Goal: Task Accomplishment & Management: Manage account settings

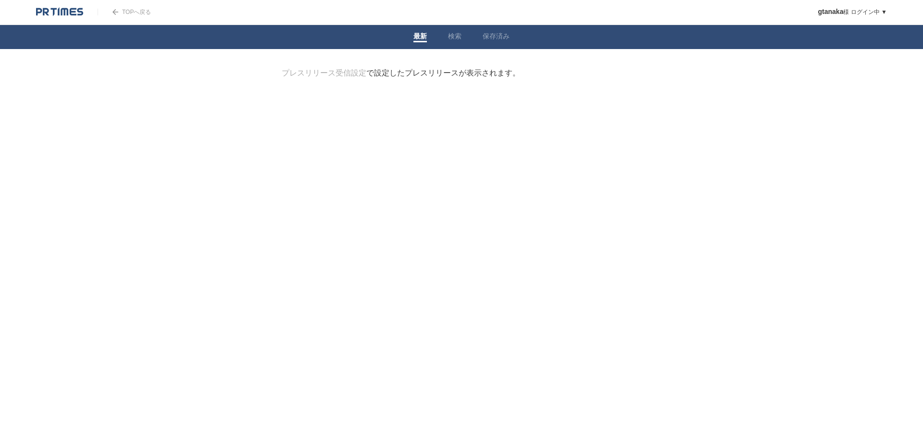
click at [518, 141] on div at bounding box center [462, 117] width 390 height 48
click at [335, 73] on link "プレスリリース受信設定" at bounding box center [324, 73] width 85 height 8
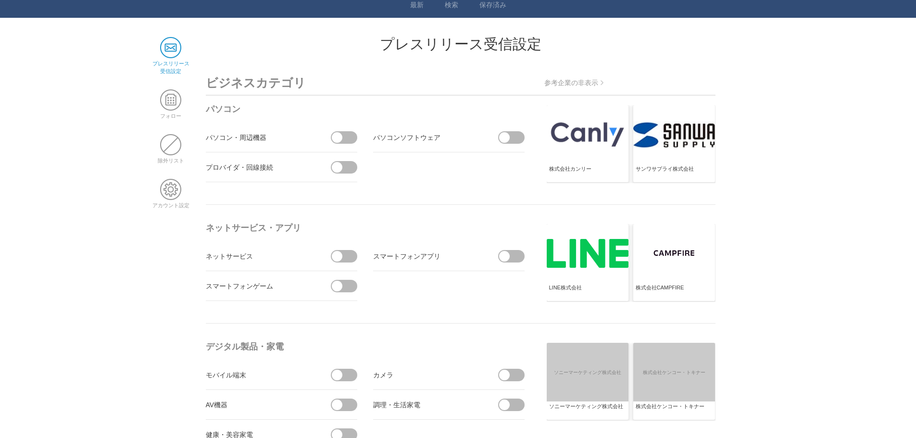
scroll to position [48, 0]
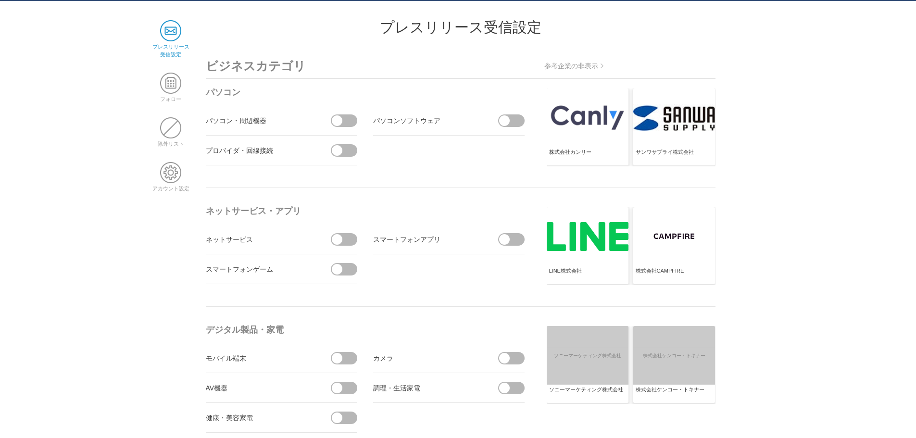
click at [346, 244] on span at bounding box center [347, 239] width 20 height 13
click at [0, 0] on input "checkbox" at bounding box center [0, 0] width 0 height 0
click at [345, 269] on span at bounding box center [347, 269] width 20 height 13
click at [0, 0] on input "checkbox" at bounding box center [0, 0] width 0 height 0
click at [504, 235] on span at bounding box center [504, 239] width 11 height 11
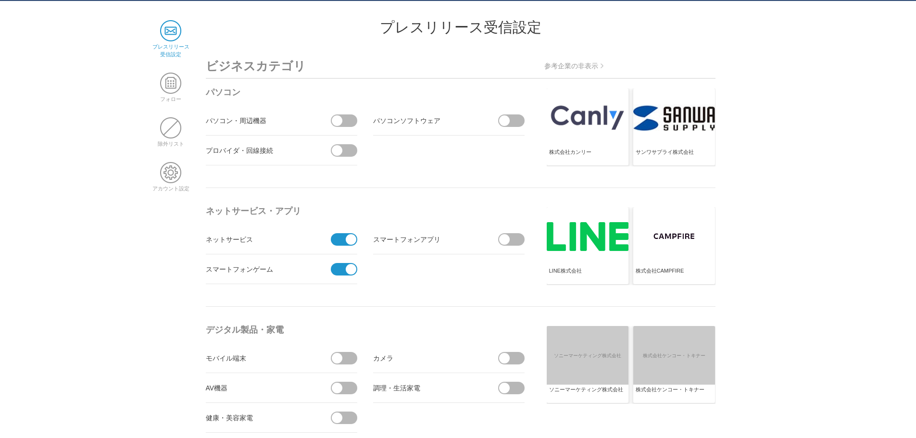
click at [0, 0] on input "checkbox" at bounding box center [0, 0] width 0 height 0
click at [513, 117] on span at bounding box center [514, 120] width 20 height 13
click at [0, 0] on input "checkbox" at bounding box center [0, 0] width 0 height 0
click at [343, 121] on span at bounding box center [347, 120] width 20 height 13
click at [0, 0] on input "checkbox" at bounding box center [0, 0] width 0 height 0
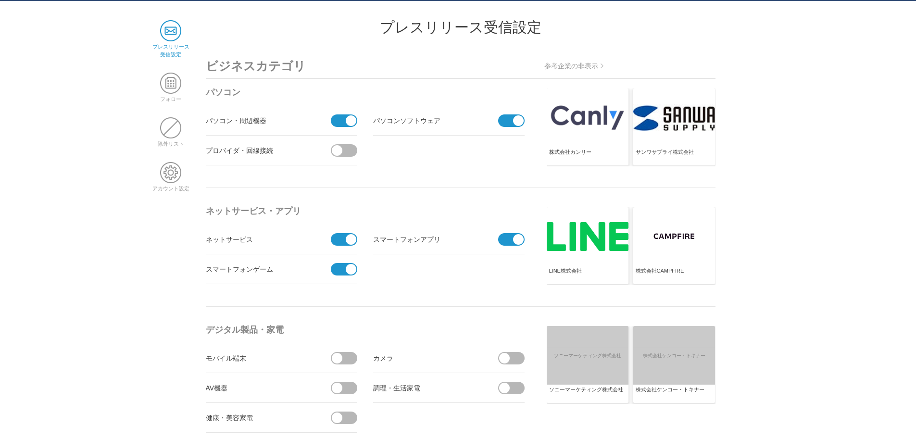
click at [344, 145] on span at bounding box center [347, 150] width 20 height 13
click at [0, 0] on input "checkbox" at bounding box center [0, 0] width 0 height 0
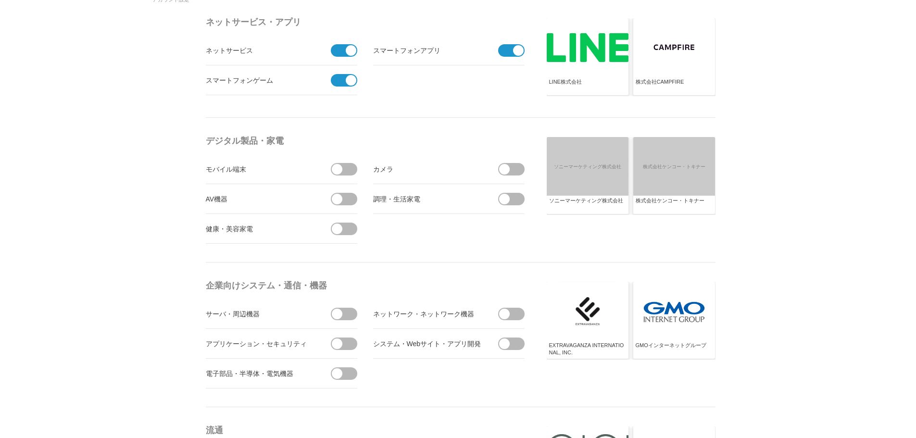
scroll to position [240, 0]
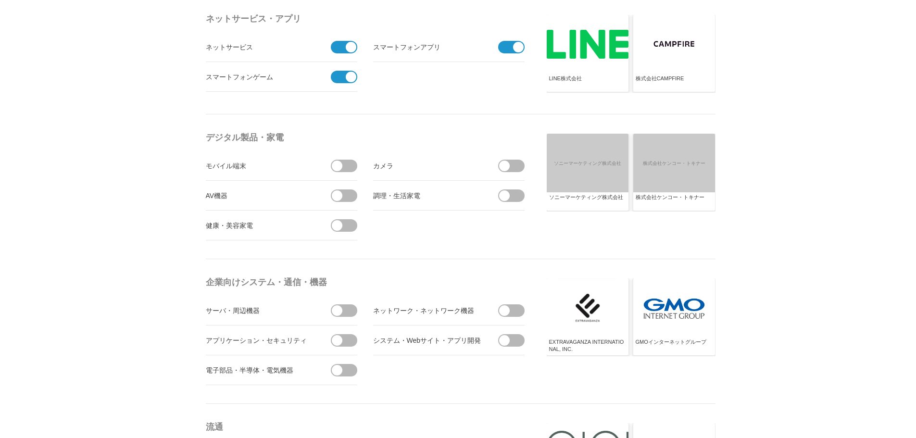
click at [336, 169] on span at bounding box center [337, 166] width 11 height 11
click at [0, 0] on input "checkbox" at bounding box center [0, 0] width 0 height 0
click at [345, 195] on span at bounding box center [347, 195] width 20 height 13
click at [0, 0] on input "checkbox" at bounding box center [0, 0] width 0 height 0
click at [343, 223] on span at bounding box center [347, 225] width 20 height 13
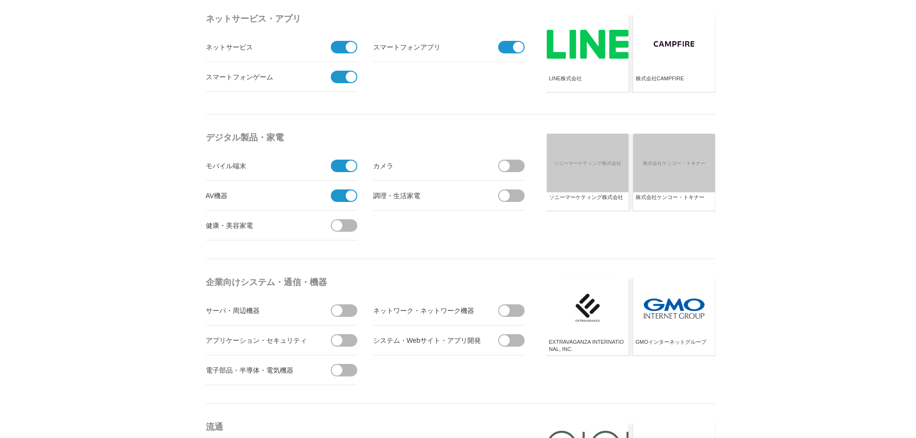
click at [0, 0] on input "checkbox" at bounding box center [0, 0] width 0 height 0
click at [516, 168] on span at bounding box center [514, 166] width 20 height 13
click at [0, 0] on input "checkbox" at bounding box center [0, 0] width 0 height 0
click at [509, 196] on span at bounding box center [504, 195] width 11 height 11
click at [0, 0] on input "checkbox" at bounding box center [0, 0] width 0 height 0
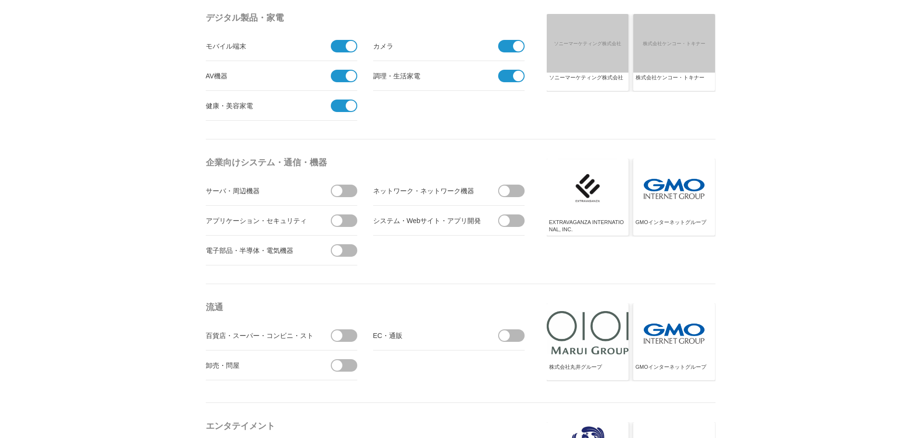
scroll to position [385, 0]
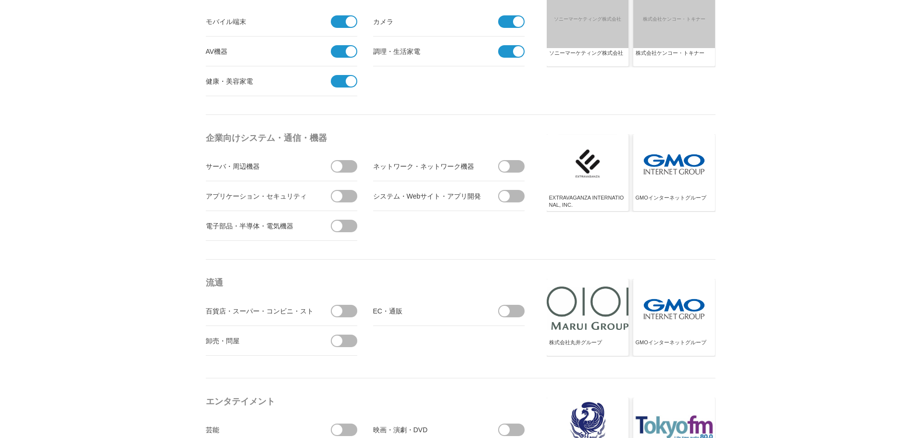
click at [343, 165] on span at bounding box center [347, 166] width 20 height 13
click at [0, 0] on input "checkbox" at bounding box center [0, 0] width 0 height 0
click at [503, 161] on span at bounding box center [504, 166] width 11 height 11
click at [0, 0] on input "checkbox" at bounding box center [0, 0] width 0 height 0
click at [518, 193] on span at bounding box center [514, 196] width 20 height 13
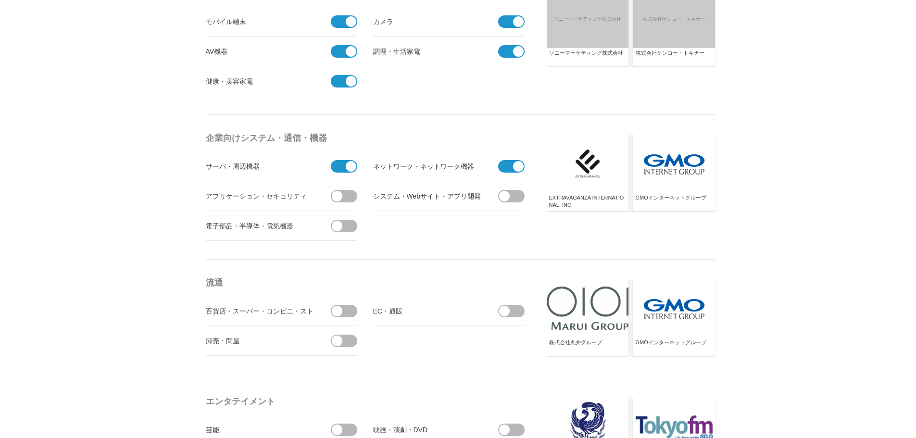
click at [0, 0] on input "checkbox" at bounding box center [0, 0] width 0 height 0
click at [346, 201] on span at bounding box center [347, 196] width 20 height 13
click at [0, 0] on input "checkbox" at bounding box center [0, 0] width 0 height 0
click at [343, 230] on span at bounding box center [347, 226] width 20 height 13
click at [0, 0] on input "checkbox" at bounding box center [0, 0] width 0 height 0
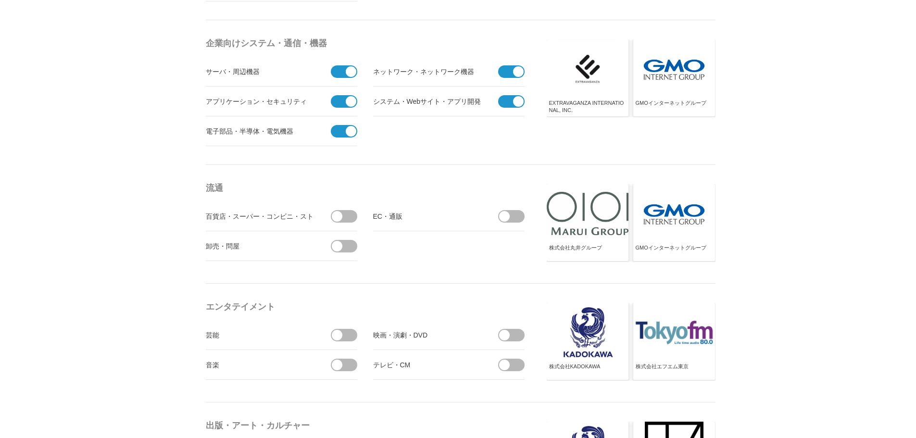
scroll to position [481, 0]
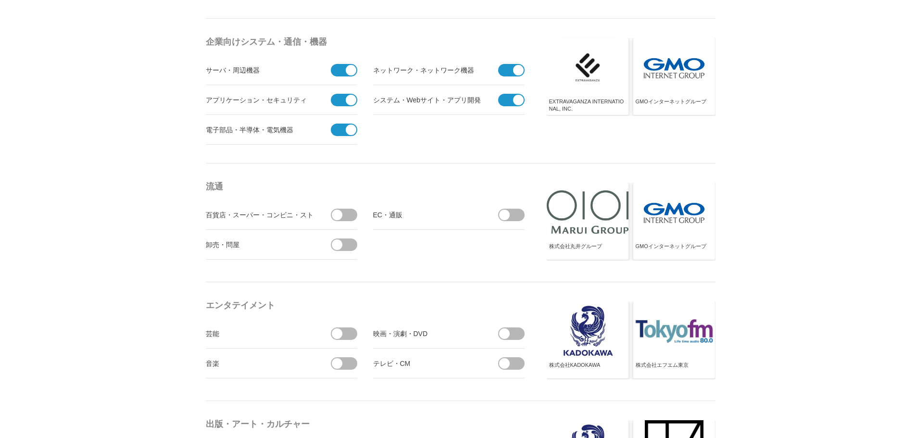
click at [333, 214] on span at bounding box center [337, 215] width 11 height 11
click at [0, 0] on input "checkbox" at bounding box center [0, 0] width 0 height 0
click at [507, 213] on span at bounding box center [504, 215] width 11 height 11
click at [0, 0] on input "checkbox" at bounding box center [0, 0] width 0 height 0
click at [346, 251] on span at bounding box center [347, 245] width 20 height 13
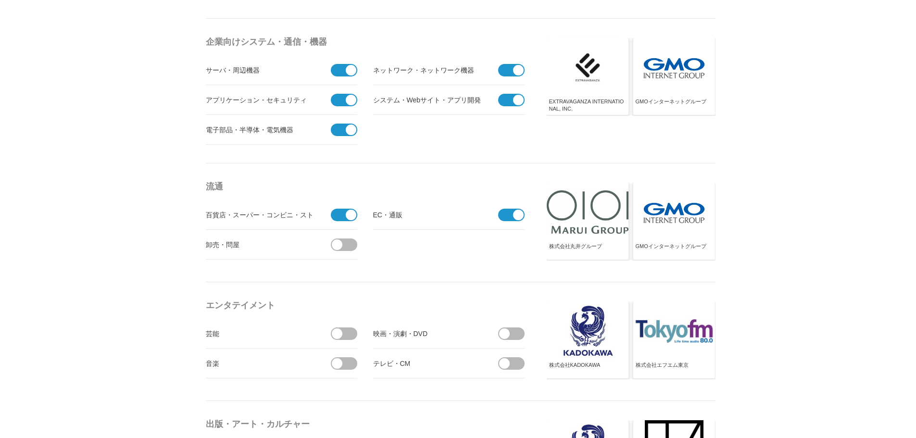
click at [0, 0] on input "checkbox" at bounding box center [0, 0] width 0 height 0
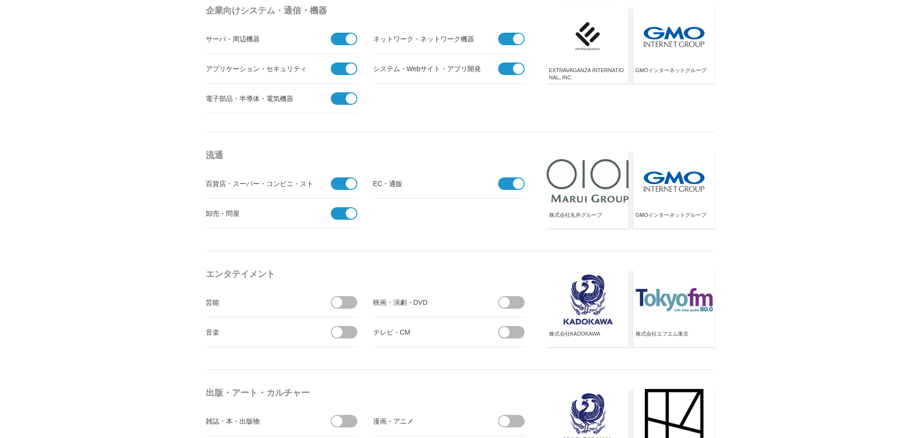
scroll to position [577, 0]
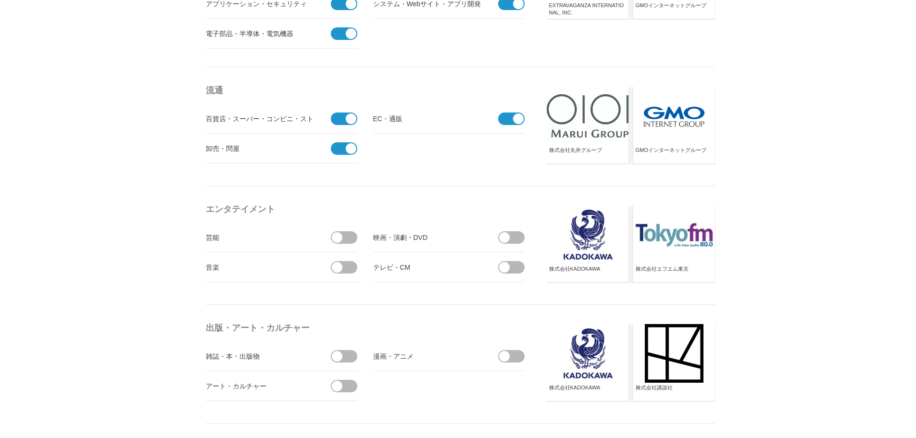
click at [349, 266] on span at bounding box center [347, 267] width 20 height 13
click at [0, 0] on input "checkbox" at bounding box center [0, 0] width 0 height 0
click at [520, 236] on span at bounding box center [514, 237] width 20 height 13
click at [0, 0] on input "checkbox" at bounding box center [0, 0] width 0 height 0
click at [513, 275] on li "テレビ・CM" at bounding box center [448, 267] width 151 height 30
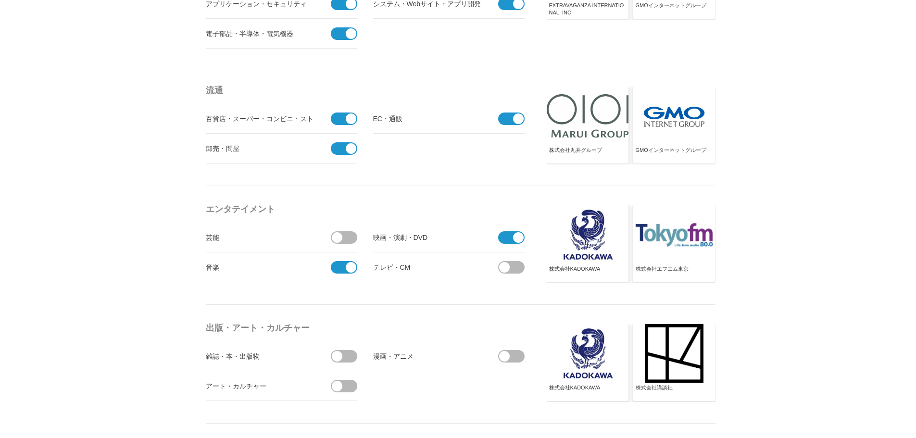
scroll to position [673, 0]
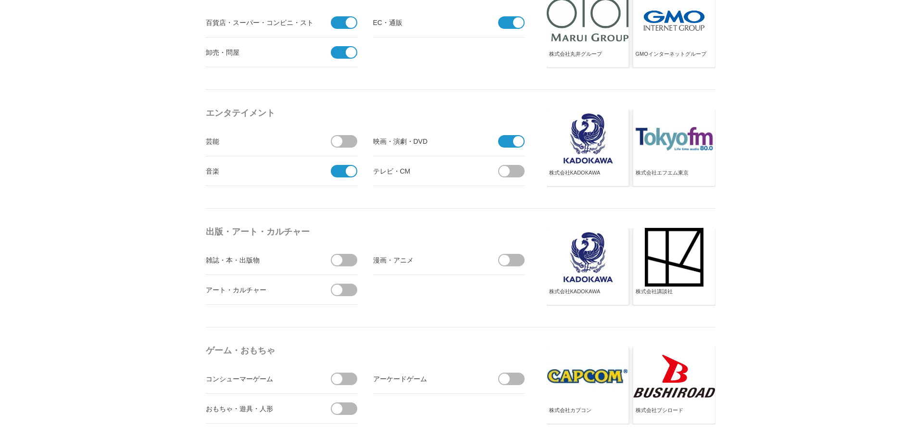
click at [350, 264] on span at bounding box center [347, 260] width 20 height 13
click at [0, 0] on input "checkbox" at bounding box center [0, 0] width 0 height 0
click at [502, 259] on span at bounding box center [504, 260] width 11 height 11
click at [0, 0] on input "checkbox" at bounding box center [0, 0] width 0 height 0
click at [339, 295] on span at bounding box center [347, 290] width 20 height 13
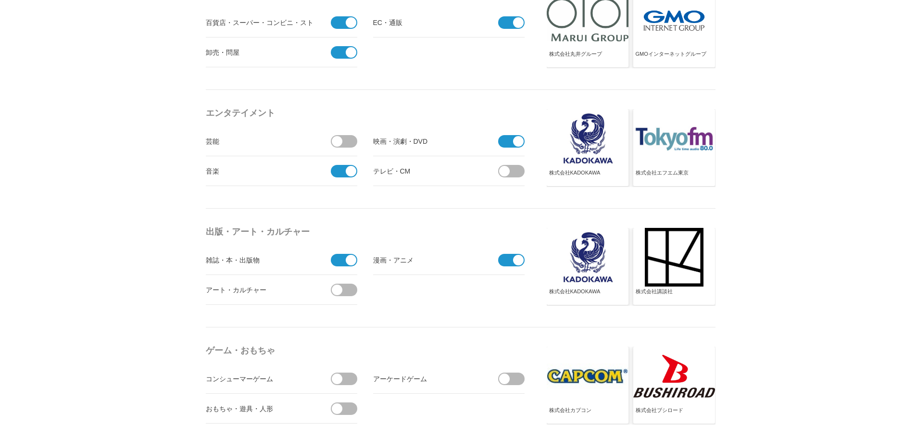
click at [0, 0] on input "checkbox" at bounding box center [0, 0] width 0 height 0
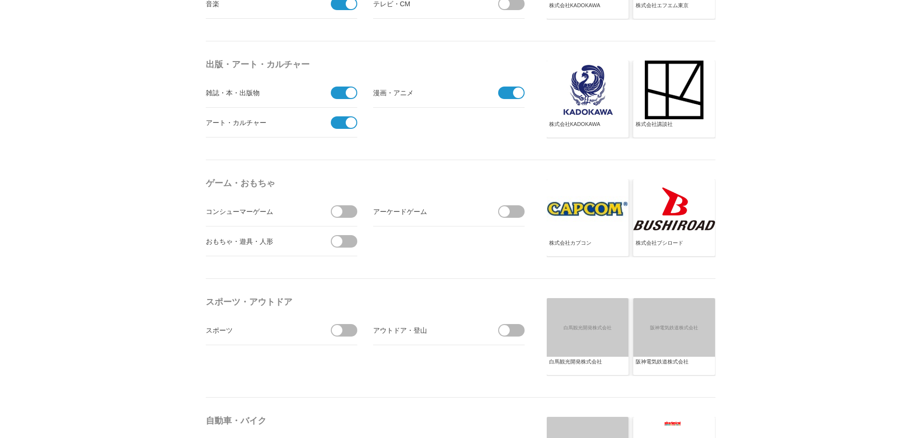
scroll to position [866, 0]
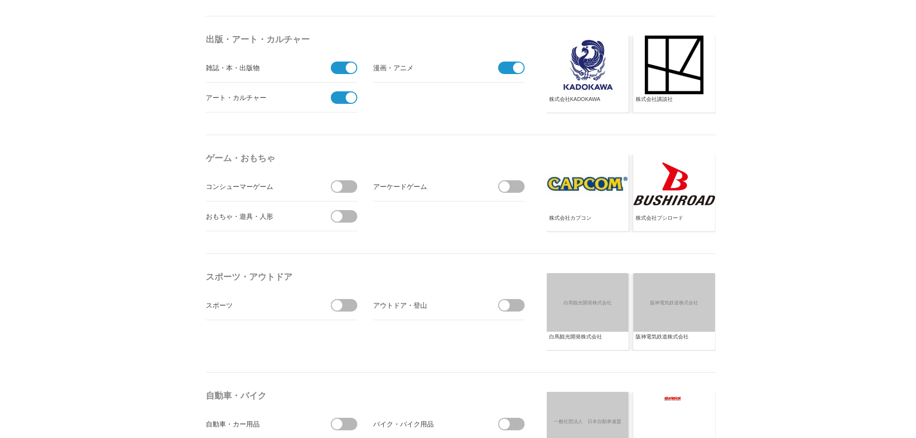
click at [349, 192] on span at bounding box center [347, 186] width 20 height 13
click at [0, 0] on input "checkbox" at bounding box center [0, 0] width 0 height 0
click at [516, 189] on span at bounding box center [514, 186] width 20 height 13
click at [0, 0] on input "checkbox" at bounding box center [0, 0] width 0 height 0
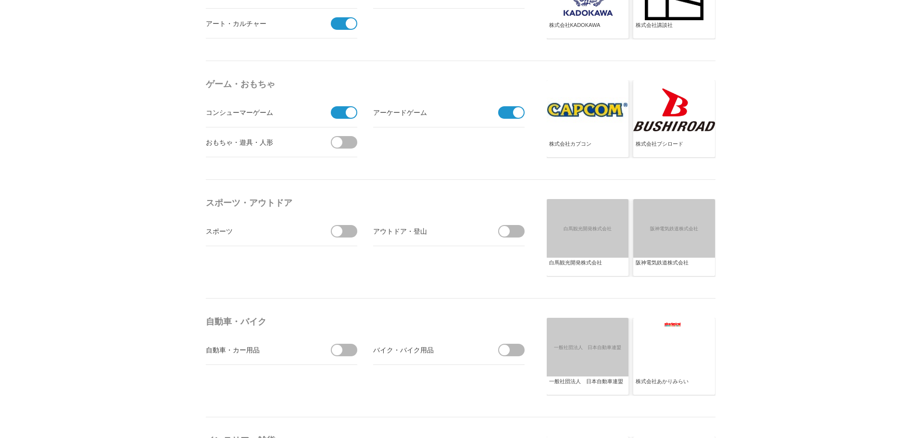
scroll to position [962, 0]
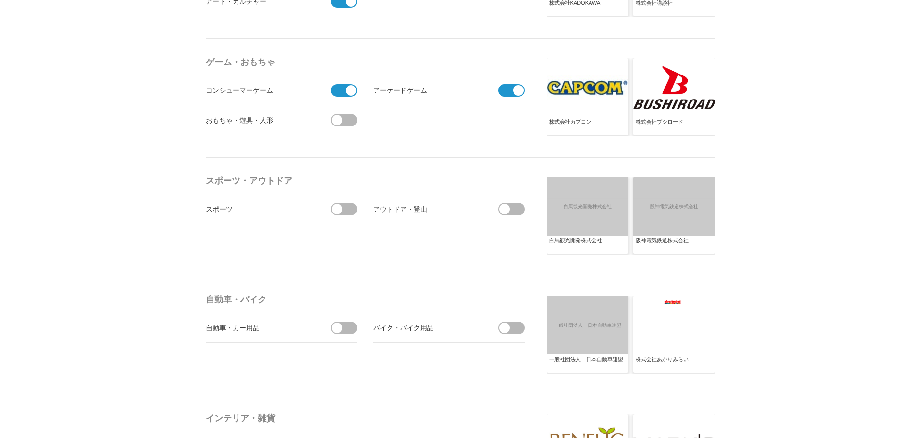
click at [512, 206] on span at bounding box center [514, 209] width 20 height 13
click at [0, 0] on input "checkbox" at bounding box center [0, 0] width 0 height 0
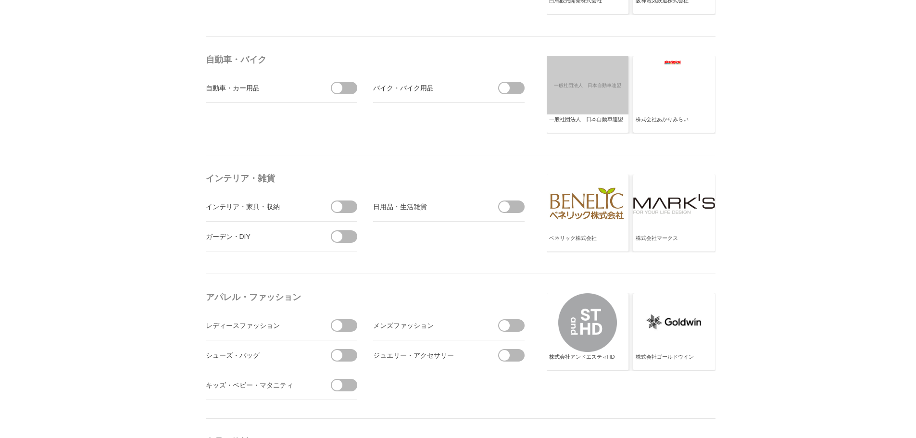
scroll to position [1202, 0]
click at [351, 207] on span at bounding box center [347, 206] width 20 height 13
click at [0, 0] on input "checkbox" at bounding box center [0, 0] width 0 height 0
click at [516, 211] on span at bounding box center [514, 206] width 20 height 13
click at [0, 0] on input "checkbox" at bounding box center [0, 0] width 0 height 0
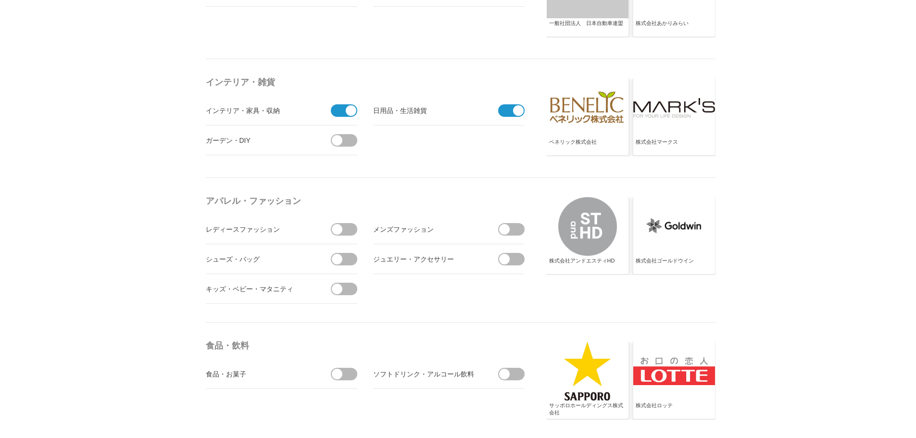
scroll to position [1298, 0]
click at [344, 261] on span at bounding box center [347, 258] width 20 height 13
click at [0, 0] on input "checkbox" at bounding box center [0, 0] width 0 height 0
click at [507, 227] on span at bounding box center [504, 229] width 11 height 11
click at [0, 0] on input "checkbox" at bounding box center [0, 0] width 0 height 0
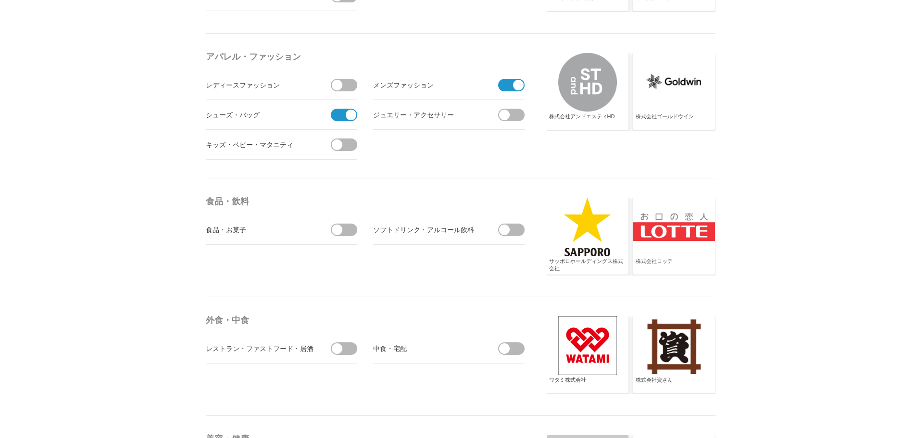
scroll to position [1443, 0]
click at [355, 232] on span at bounding box center [347, 229] width 20 height 13
click at [0, 0] on input "checkbox" at bounding box center [0, 0] width 0 height 0
click at [521, 222] on li "ソフトドリンク・アルコール飲料" at bounding box center [448, 229] width 151 height 30
click at [506, 227] on span at bounding box center [504, 229] width 11 height 11
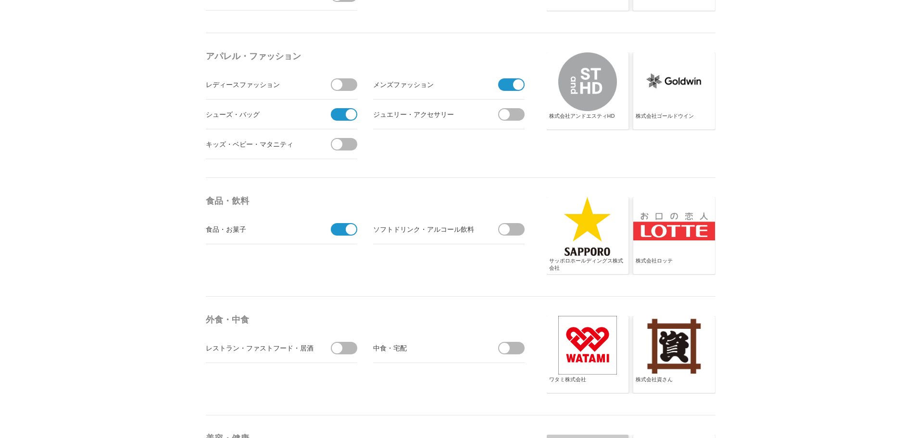
click at [0, 0] on input "checkbox" at bounding box center [0, 0] width 0 height 0
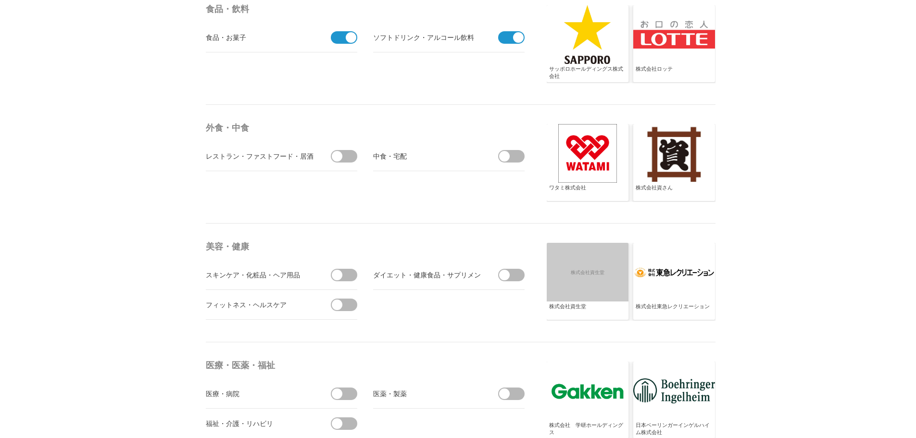
scroll to position [1635, 0]
click at [328, 163] on li "レストラン・ファストフード・居酒屋" at bounding box center [281, 156] width 151 height 30
click at [338, 152] on span at bounding box center [337, 156] width 11 height 11
click at [0, 0] on input "checkbox" at bounding box center [0, 0] width 0 height 0
click at [508, 158] on span at bounding box center [504, 156] width 11 height 11
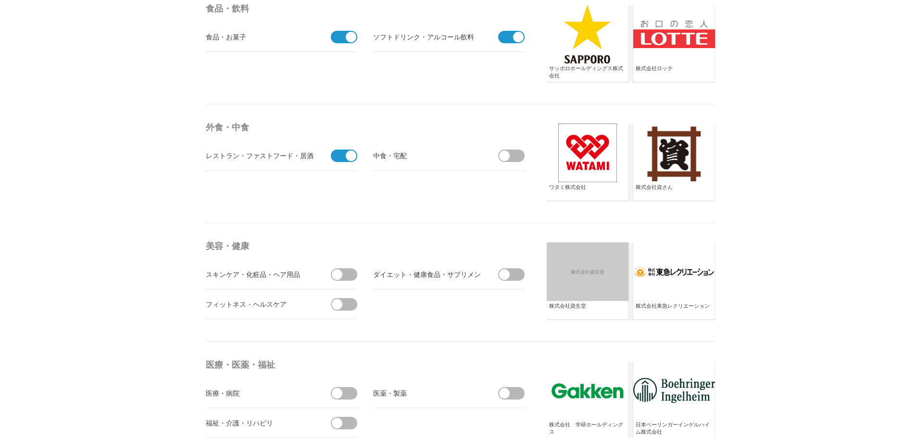
click at [0, 0] on input "checkbox" at bounding box center [0, 0] width 0 height 0
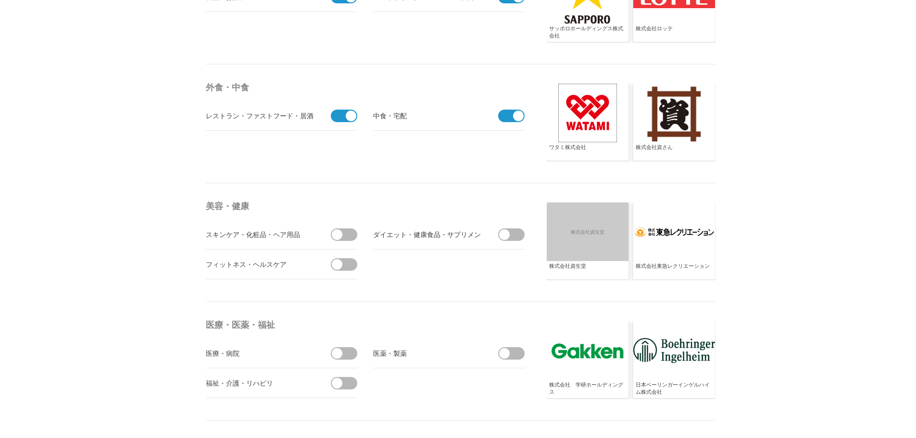
scroll to position [1731, 0]
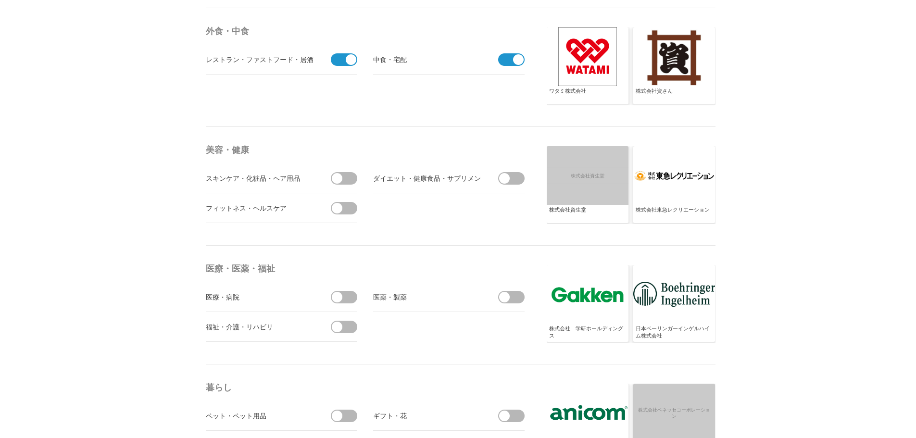
click at [324, 184] on li "スキンケア・化粧品・ヘア用品" at bounding box center [281, 179] width 151 height 30
click at [345, 181] on span at bounding box center [347, 178] width 20 height 13
click at [0, 0] on input "checkbox" at bounding box center [0, 0] width 0 height 0
click at [344, 213] on span at bounding box center [347, 208] width 20 height 13
click at [0, 0] on input "checkbox" at bounding box center [0, 0] width 0 height 0
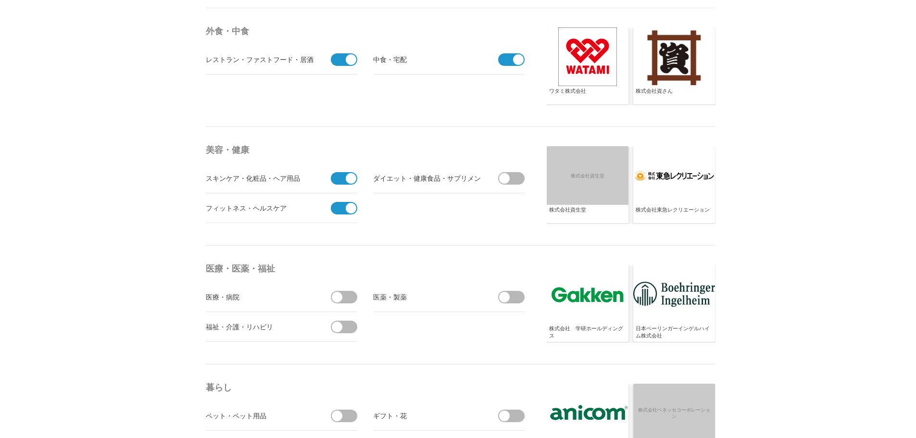
click at [509, 179] on span at bounding box center [504, 178] width 11 height 11
click at [0, 0] on input "checkbox" at bounding box center [0, 0] width 0 height 0
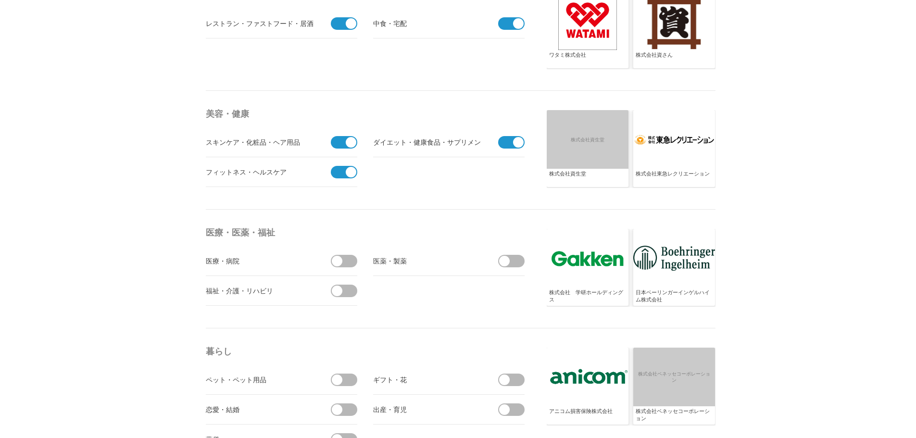
scroll to position [1827, 0]
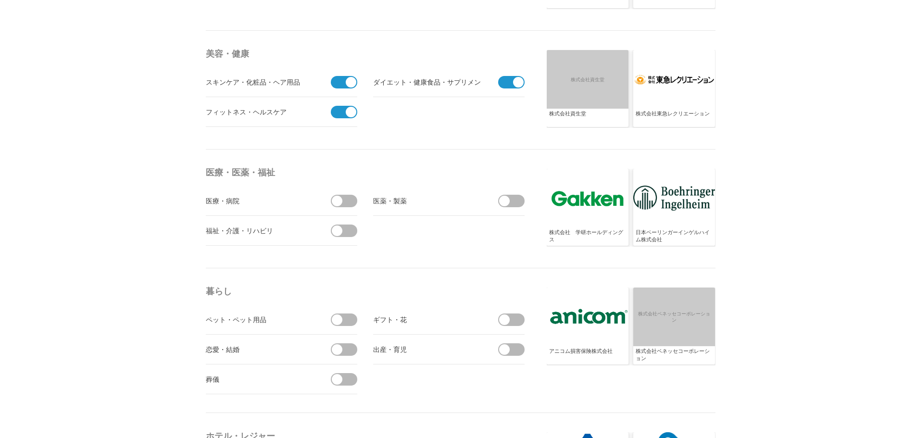
click at [345, 203] on span at bounding box center [347, 201] width 20 height 13
click at [0, 0] on input "checkbox" at bounding box center [0, 0] width 0 height 0
click at [514, 197] on span at bounding box center [514, 201] width 20 height 13
click at [0, 0] on input "checkbox" at bounding box center [0, 0] width 0 height 0
click at [348, 234] on span at bounding box center [347, 231] width 20 height 13
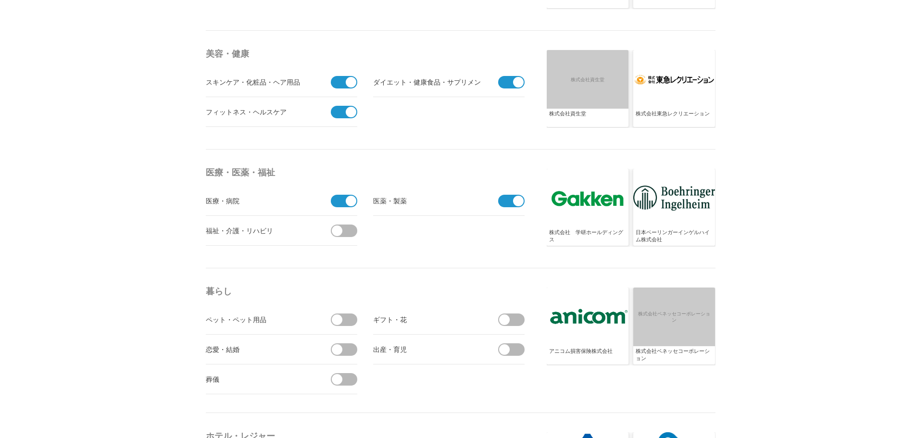
click at [0, 0] on input "checkbox" at bounding box center [0, 0] width 0 height 0
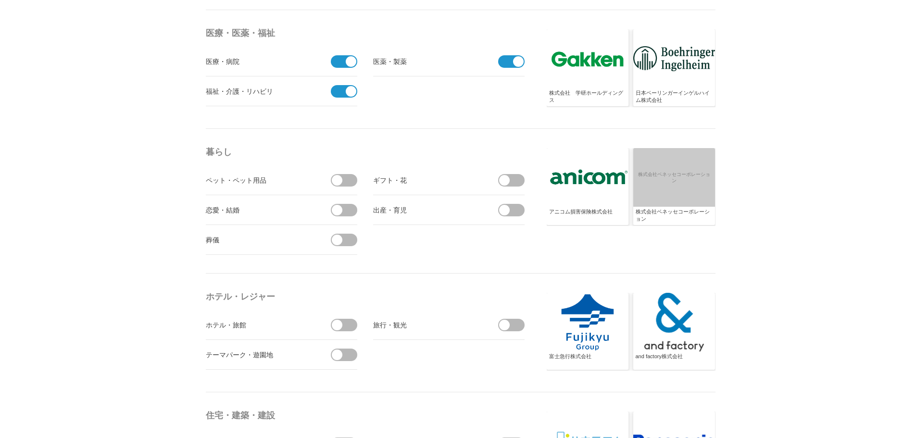
scroll to position [1972, 0]
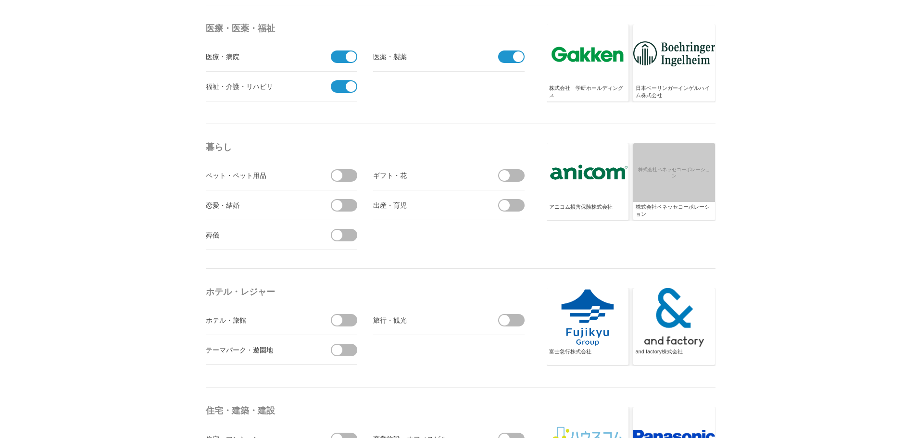
click at [349, 208] on span at bounding box center [347, 205] width 20 height 13
click at [0, 0] on input "checkbox" at bounding box center [0, 0] width 0 height 0
click at [506, 180] on span at bounding box center [504, 175] width 11 height 11
click at [0, 0] on input "checkbox" at bounding box center [0, 0] width 0 height 0
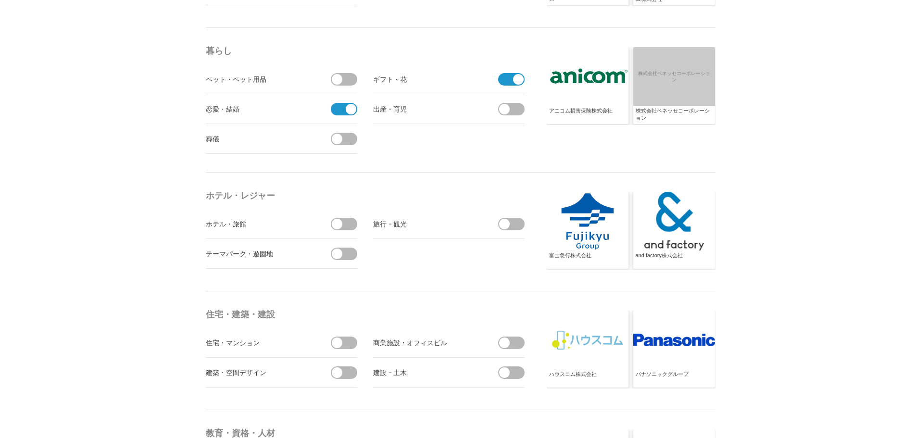
scroll to position [2116, 0]
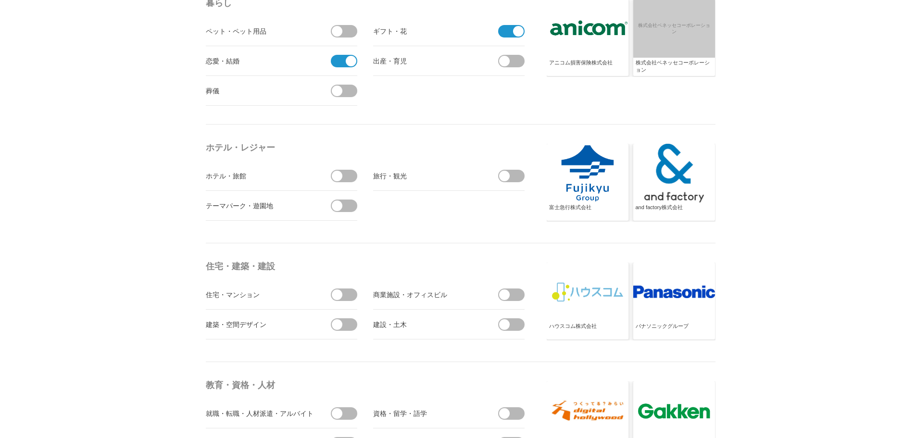
click at [352, 174] on span at bounding box center [347, 176] width 20 height 13
click at [0, 0] on input "checkbox" at bounding box center [0, 0] width 0 height 0
click at [505, 173] on span at bounding box center [504, 176] width 11 height 11
click at [0, 0] on input "checkbox" at bounding box center [0, 0] width 0 height 0
click at [338, 207] on span at bounding box center [337, 206] width 11 height 11
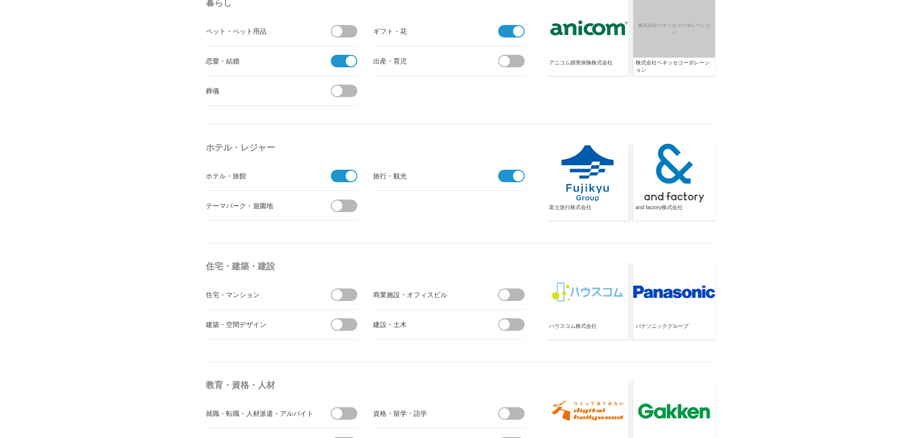
click at [0, 0] on input "checkbox" at bounding box center [0, 0] width 0 height 0
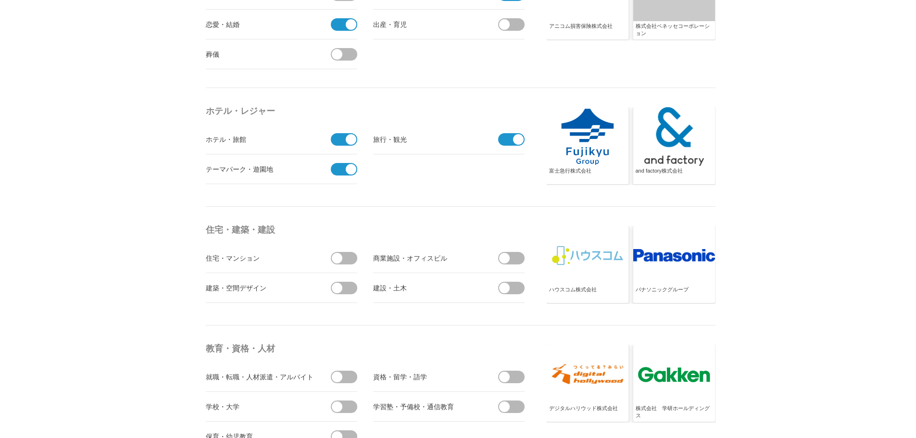
scroll to position [2212, 0]
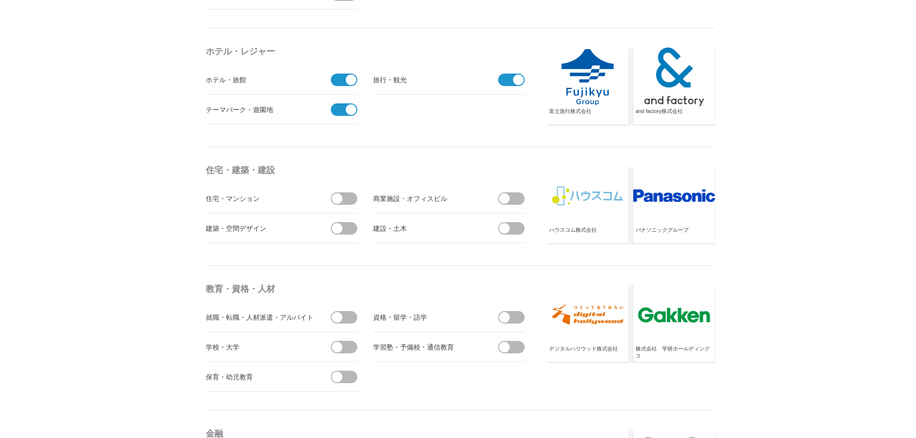
click at [344, 197] on span at bounding box center [347, 198] width 20 height 13
click at [0, 0] on input "checkbox" at bounding box center [0, 0] width 0 height 0
click at [512, 195] on span at bounding box center [514, 198] width 20 height 13
click at [0, 0] on input "checkbox" at bounding box center [0, 0] width 0 height 0
click at [353, 230] on span at bounding box center [347, 228] width 20 height 13
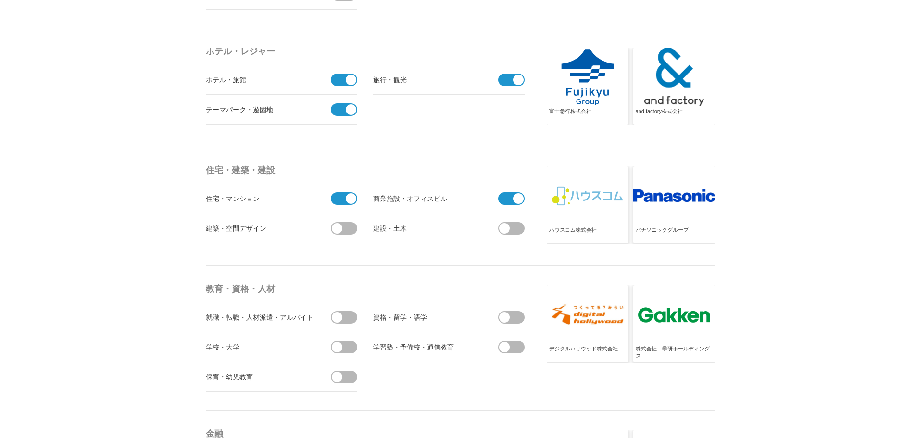
click at [0, 0] on input "checkbox" at bounding box center [0, 0] width 0 height 0
click at [502, 227] on span at bounding box center [504, 228] width 11 height 11
click at [0, 0] on input "checkbox" at bounding box center [0, 0] width 0 height 0
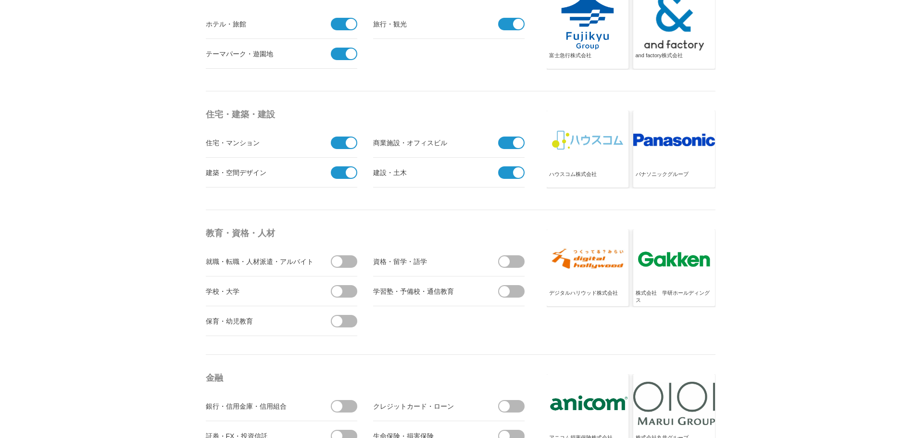
scroll to position [2356, 0]
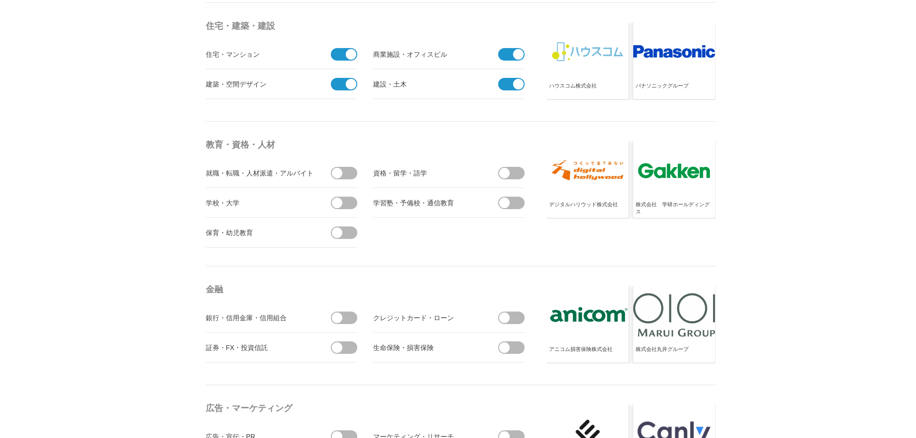
click at [343, 174] on span at bounding box center [347, 173] width 20 height 13
click at [0, 0] on input "checkbox" at bounding box center [0, 0] width 0 height 0
click at [511, 176] on span at bounding box center [514, 173] width 20 height 13
click at [0, 0] on input "checkbox" at bounding box center [0, 0] width 0 height 0
click at [341, 207] on span at bounding box center [347, 203] width 20 height 13
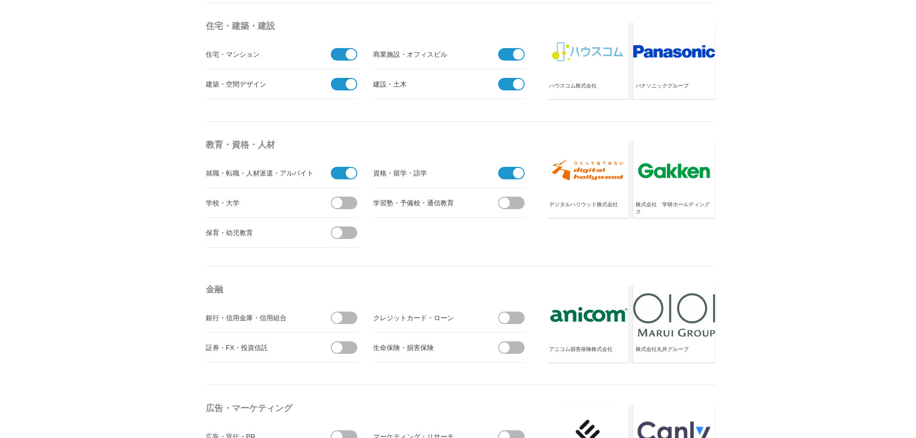
click at [0, 0] on input "checkbox" at bounding box center [0, 0] width 0 height 0
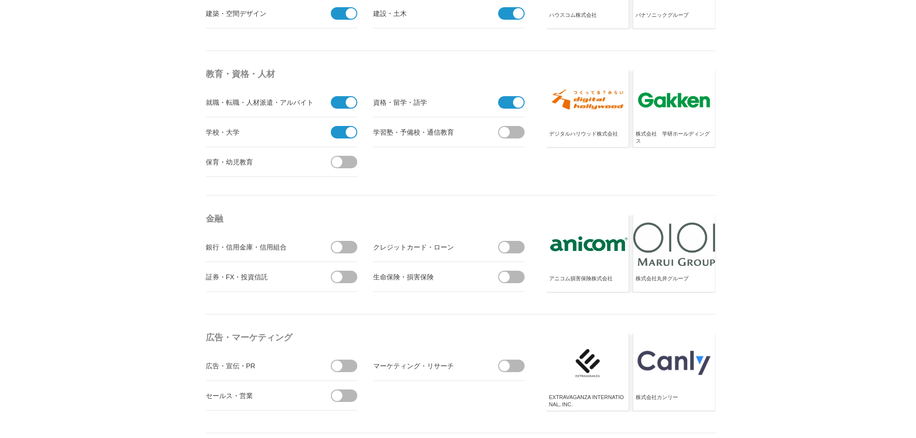
scroll to position [2501, 0]
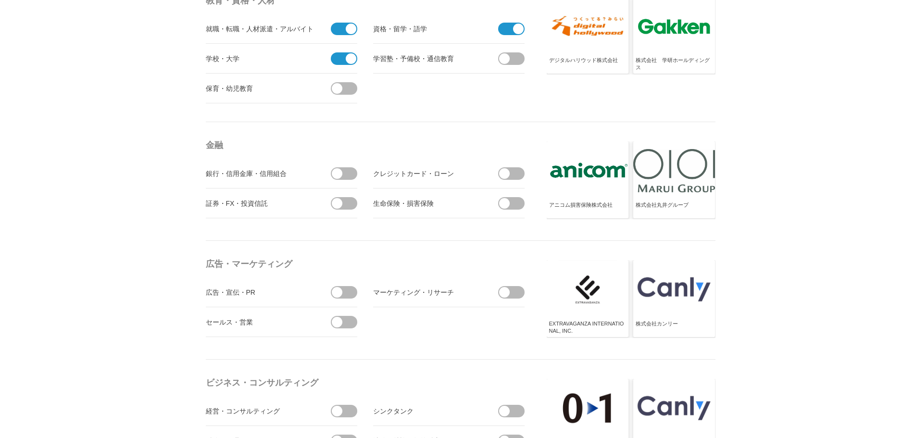
click at [344, 176] on span at bounding box center [347, 173] width 20 height 13
click at [0, 0] on input "checkbox" at bounding box center [0, 0] width 0 height 0
click at [347, 213] on li "証券・FX・投資信託" at bounding box center [281, 204] width 151 height 30
click at [344, 206] on span at bounding box center [347, 203] width 20 height 13
click at [0, 0] on input "checkbox" at bounding box center [0, 0] width 0 height 0
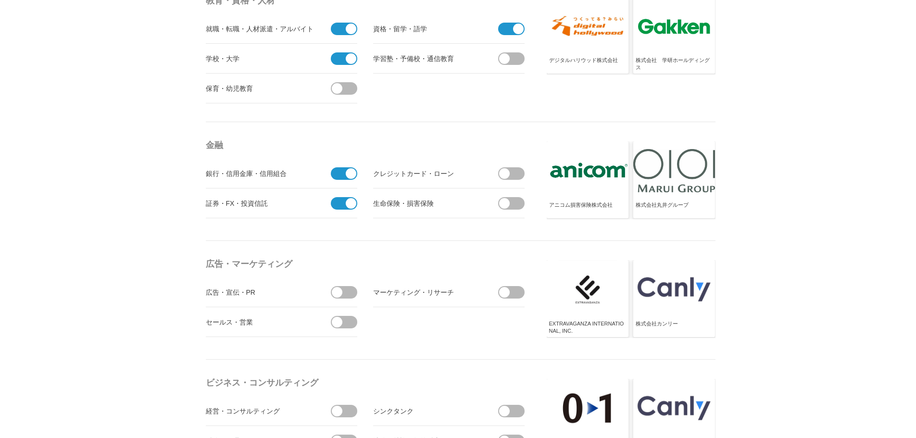
click at [520, 208] on span at bounding box center [514, 203] width 20 height 13
click at [0, 0] on input "checkbox" at bounding box center [0, 0] width 0 height 0
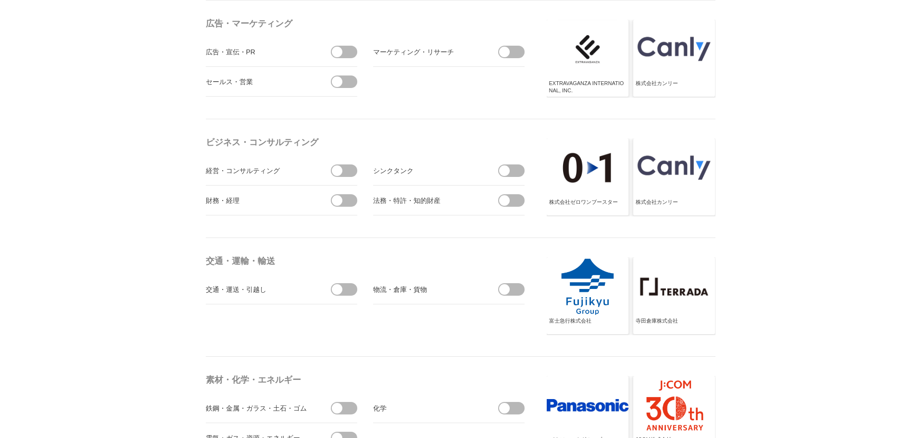
scroll to position [2789, 0]
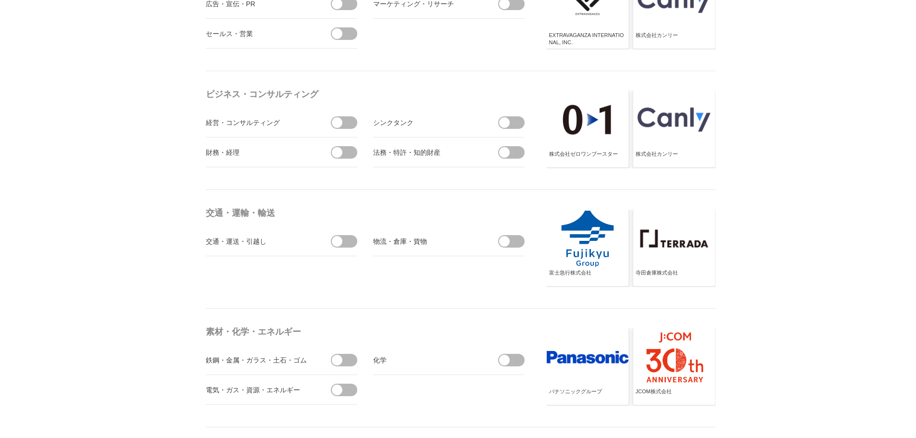
click at [353, 246] on span at bounding box center [347, 241] width 20 height 13
click at [0, 0] on input "checkbox" at bounding box center [0, 0] width 0 height 0
click at [518, 243] on span at bounding box center [514, 241] width 20 height 13
click at [0, 0] on input "checkbox" at bounding box center [0, 0] width 0 height 0
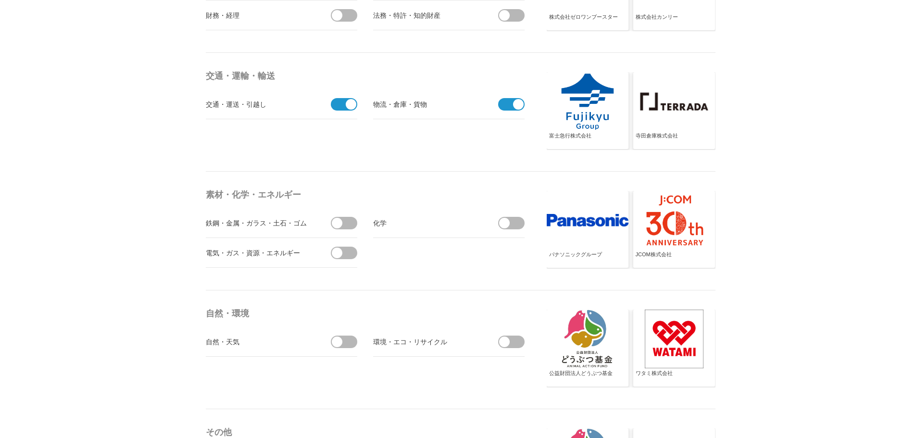
scroll to position [2933, 0]
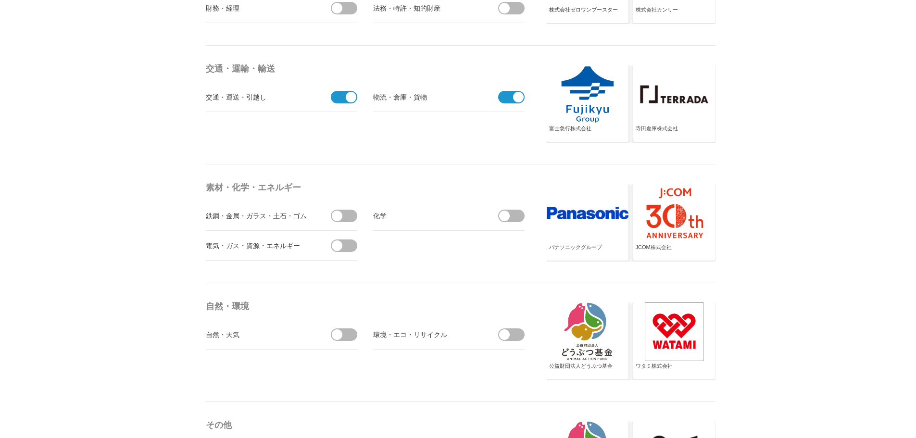
click at [353, 218] on span at bounding box center [347, 216] width 20 height 13
click at [0, 0] on input "checkbox" at bounding box center [0, 0] width 0 height 0
click at [350, 246] on span at bounding box center [347, 245] width 20 height 13
click at [0, 0] on input "checkbox" at bounding box center [0, 0] width 0 height 0
click at [519, 217] on span at bounding box center [514, 216] width 20 height 13
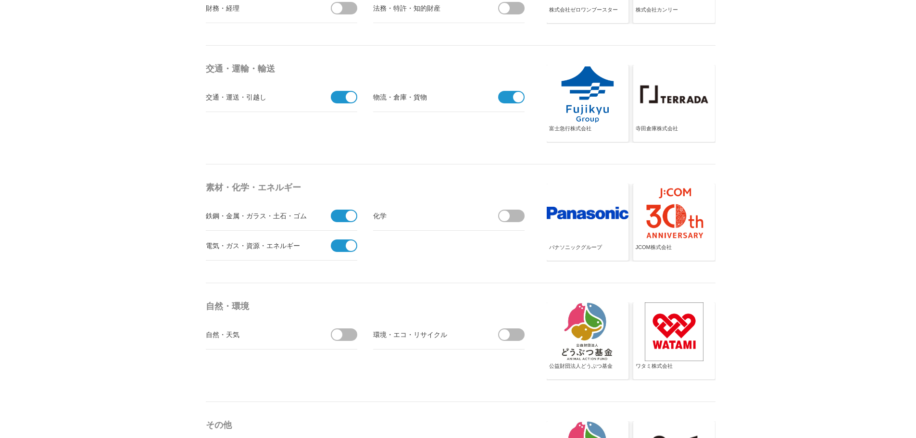
click at [0, 0] on input "checkbox" at bounding box center [0, 0] width 0 height 0
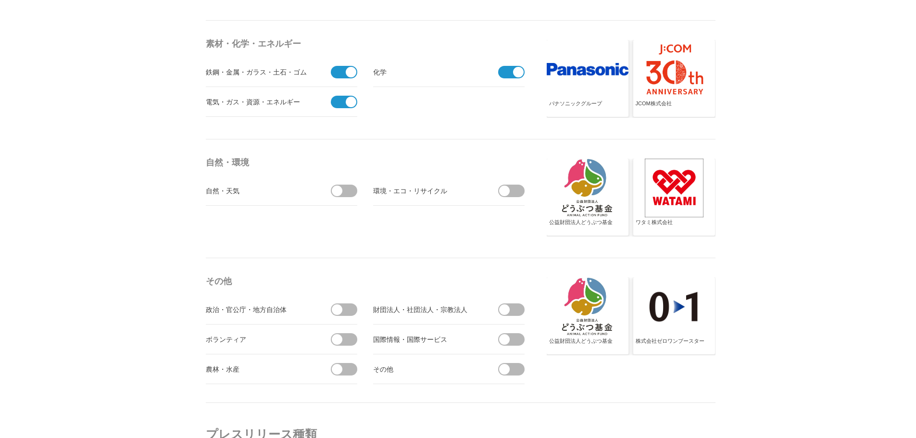
scroll to position [3078, 0]
click at [351, 194] on span at bounding box center [347, 190] width 20 height 13
click at [0, 0] on input "checkbox" at bounding box center [0, 0] width 0 height 0
click at [510, 196] on span at bounding box center [514, 190] width 20 height 13
click at [0, 0] on input "checkbox" at bounding box center [0, 0] width 0 height 0
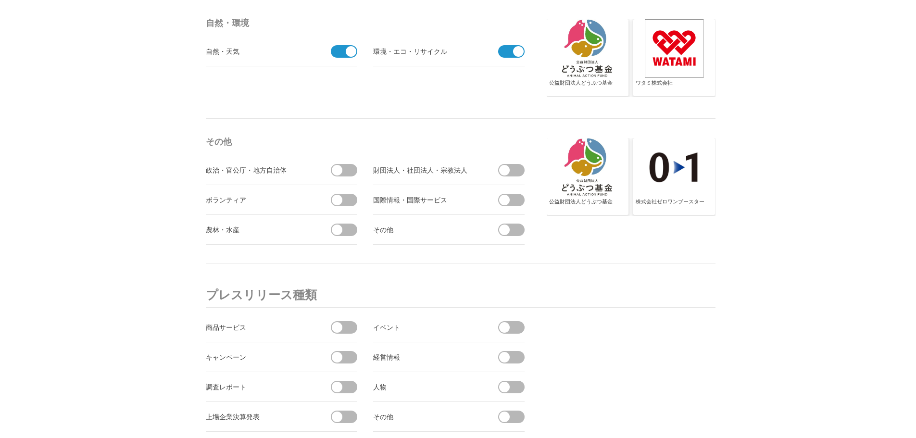
scroll to position [3222, 0]
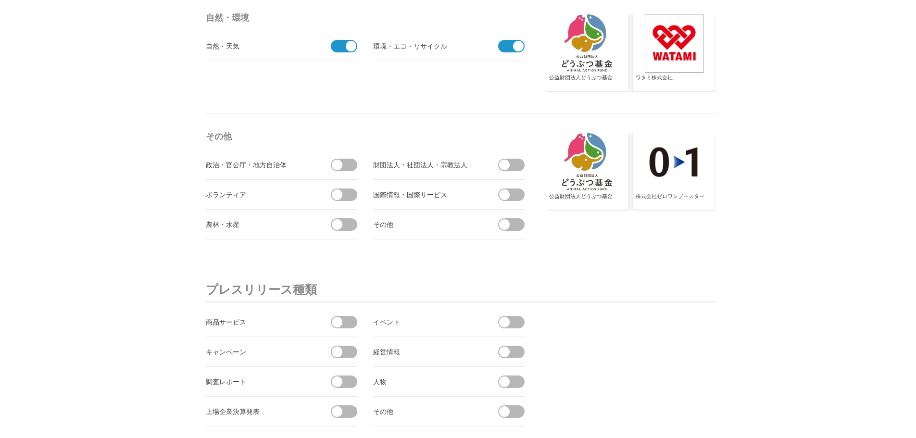
click at [343, 170] on span at bounding box center [347, 165] width 20 height 13
click at [0, 0] on input "checkbox" at bounding box center [0, 0] width 0 height 0
click at [523, 194] on span at bounding box center [514, 195] width 20 height 13
click at [0, 0] on input "checkbox" at bounding box center [0, 0] width 0 height 0
click at [517, 226] on span at bounding box center [514, 224] width 20 height 13
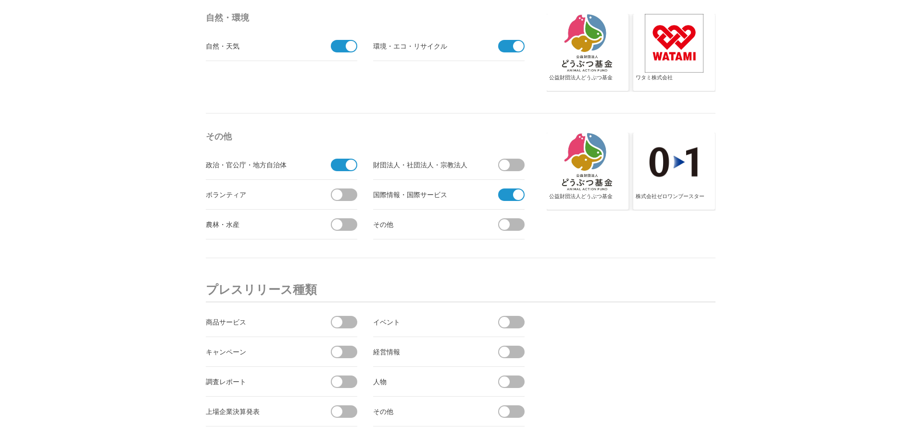
click at [0, 0] on input "checkbox" at bounding box center [0, 0] width 0 height 0
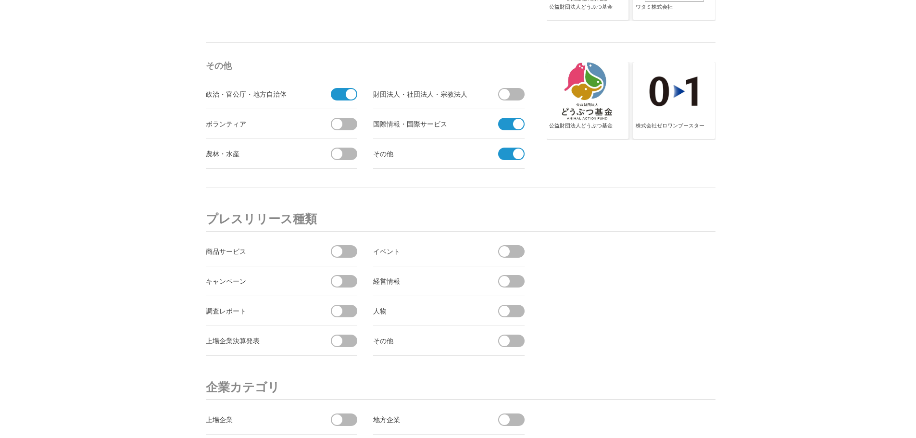
scroll to position [3366, 0]
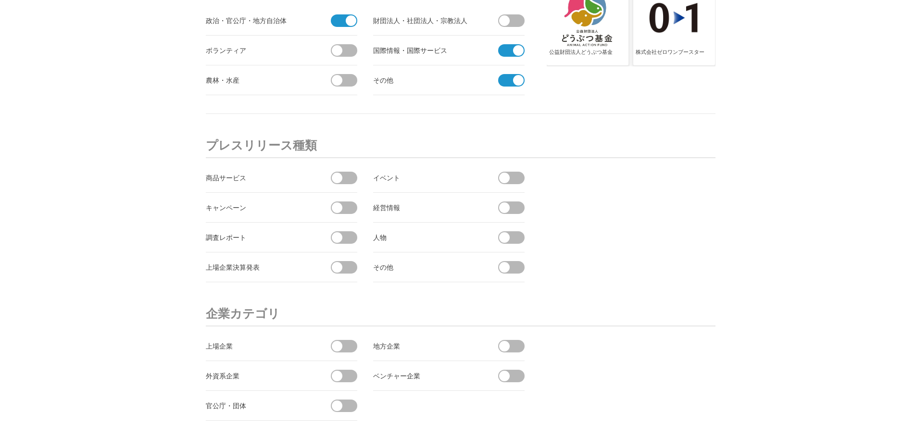
click at [346, 180] on span at bounding box center [347, 178] width 20 height 13
click at [0, 0] on input "checkbox" at bounding box center [0, 0] width 0 height 0
click at [524, 176] on span at bounding box center [514, 178] width 20 height 13
click at [0, 0] on input "checkbox" at bounding box center [0, 0] width 0 height 0
click at [355, 204] on span at bounding box center [347, 207] width 20 height 13
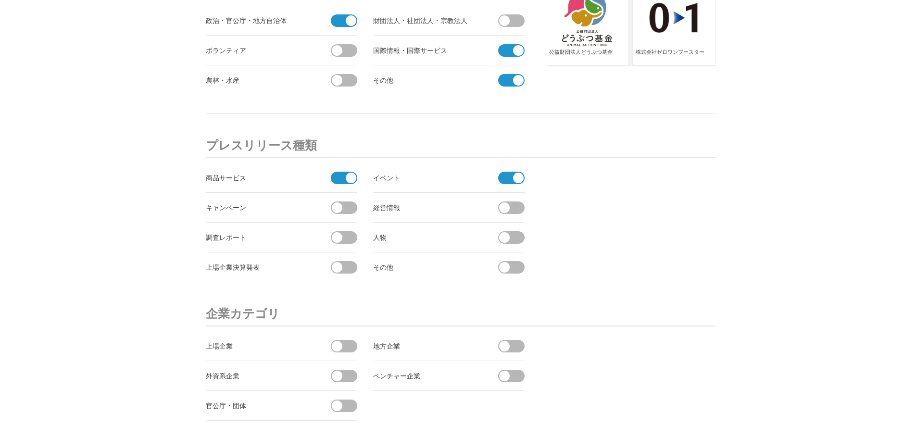
click at [0, 0] on input "checkbox" at bounding box center [0, 0] width 0 height 0
click at [515, 83] on span at bounding box center [518, 80] width 11 height 11
click at [0, 0] on input "受信しない" at bounding box center [0, 0] width 0 height 0
click at [510, 208] on span at bounding box center [514, 207] width 20 height 13
click at [0, 0] on input "checkbox" at bounding box center [0, 0] width 0 height 0
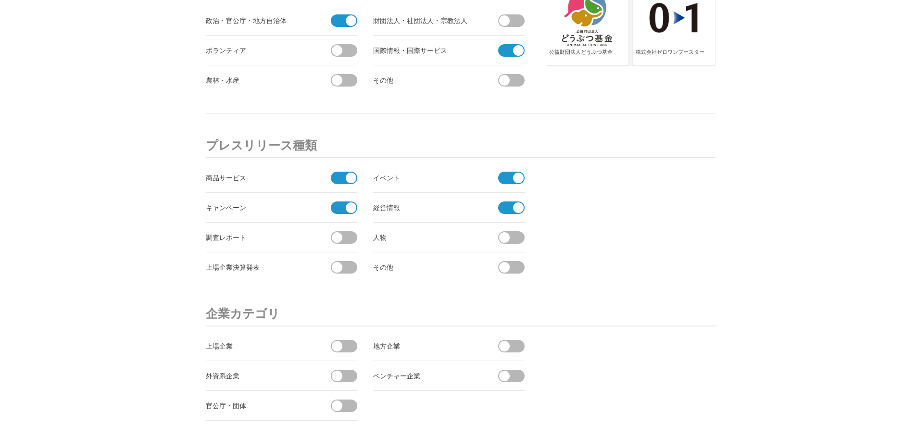
click at [343, 235] on span at bounding box center [347, 237] width 20 height 13
click at [0, 0] on input "checkbox" at bounding box center [0, 0] width 0 height 0
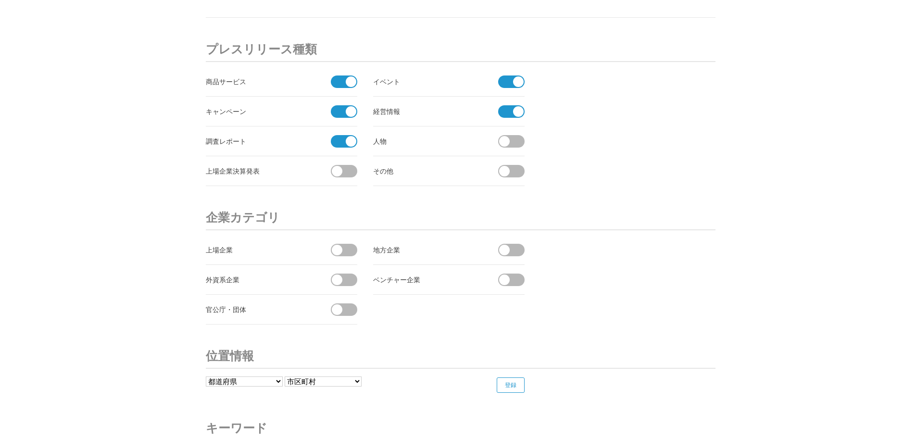
click at [354, 172] on span at bounding box center [347, 171] width 20 height 13
click at [0, 0] on input "checkbox" at bounding box center [0, 0] width 0 height 0
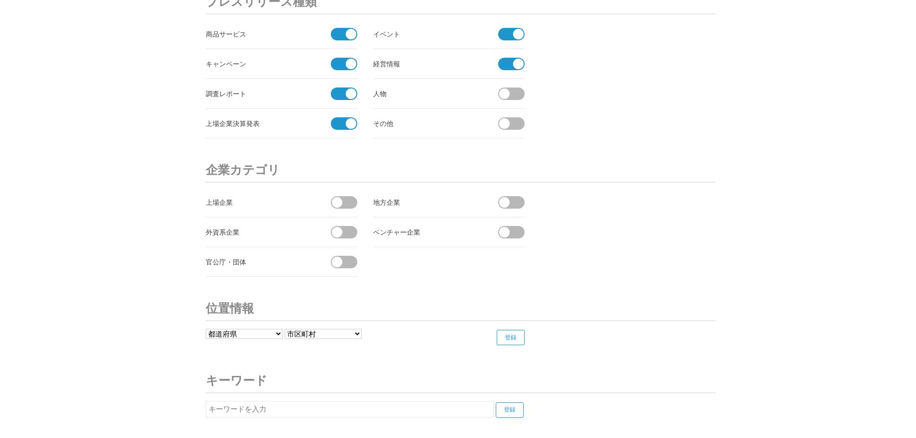
scroll to position [3511, 0]
click at [346, 205] on span at bounding box center [347, 202] width 20 height 13
click at [0, 0] on input "checkbox" at bounding box center [0, 0] width 0 height 0
click at [508, 205] on span at bounding box center [504, 202] width 11 height 11
click at [0, 0] on input "checkbox" at bounding box center [0, 0] width 0 height 0
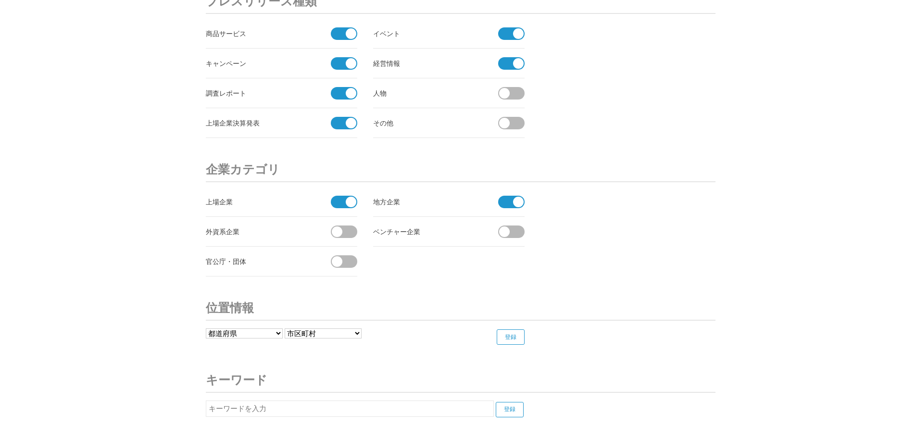
click at [340, 232] on span at bounding box center [337, 232] width 11 height 11
click at [0, 0] on input "checkbox" at bounding box center [0, 0] width 0 height 0
click at [511, 229] on span at bounding box center [514, 232] width 20 height 13
click at [0, 0] on input "checkbox" at bounding box center [0, 0] width 0 height 0
click at [341, 265] on span at bounding box center [347, 261] width 20 height 13
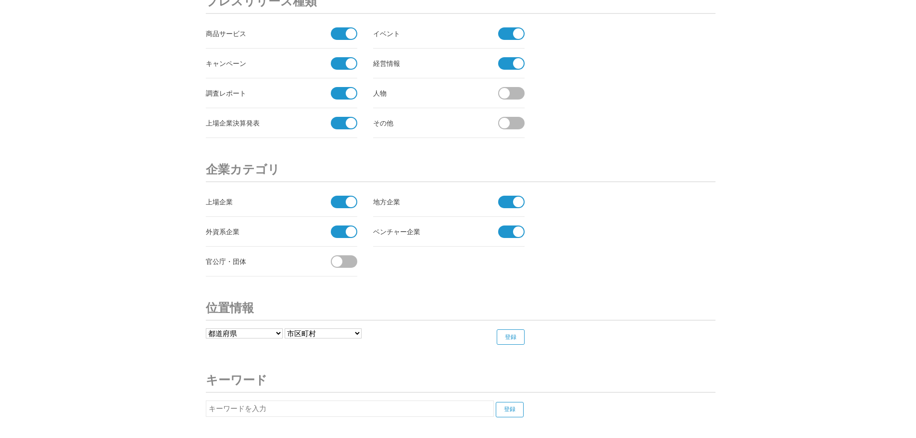
click at [0, 0] on input "checkbox" at bounding box center [0, 0] width 0 height 0
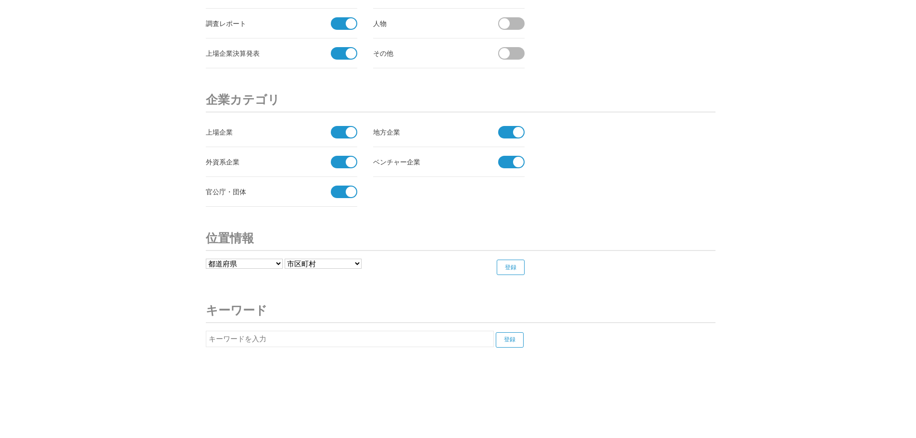
scroll to position [0, 0]
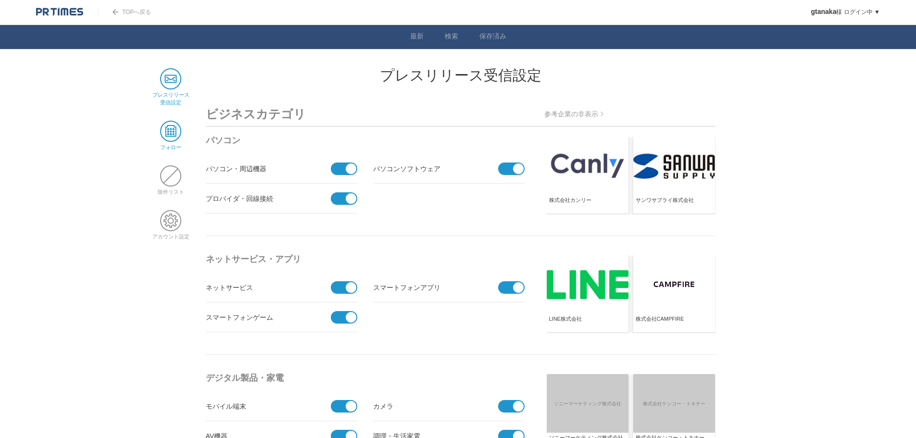
click at [172, 136] on span at bounding box center [170, 131] width 21 height 21
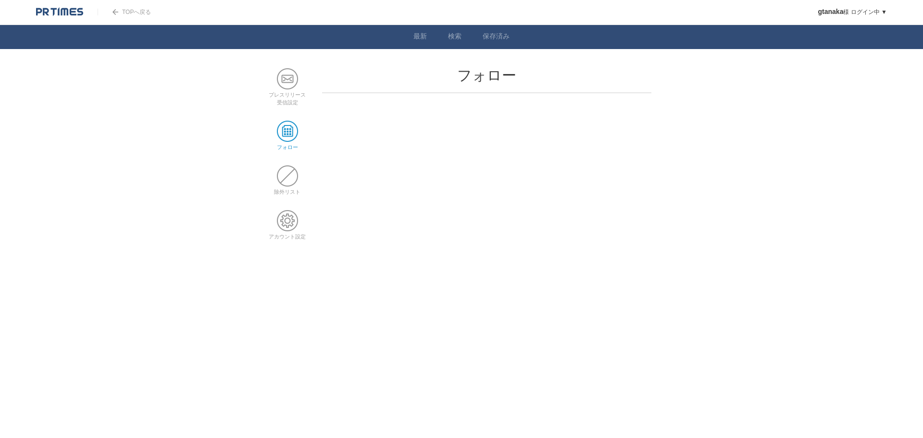
click at [122, 9] on link "TOPへ戻る" at bounding box center [124, 12] width 53 height 7
click at [59, 14] on img at bounding box center [59, 12] width 47 height 10
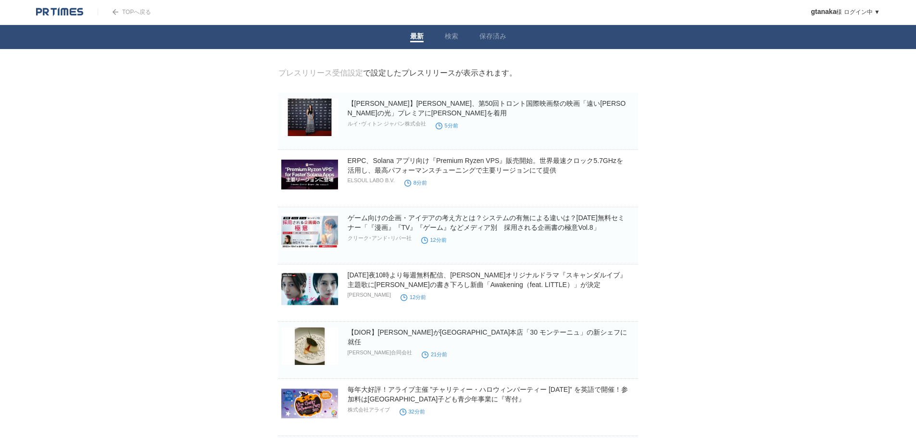
click at [62, 13] on img at bounding box center [59, 12] width 47 height 10
